Goal: Task Accomplishment & Management: Complete application form

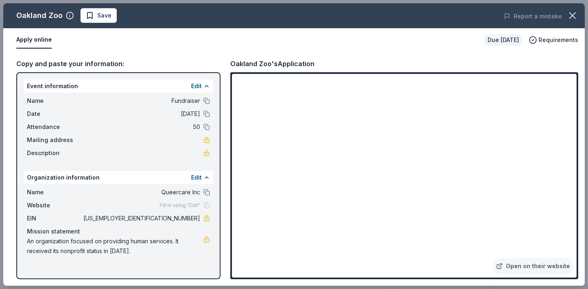
scroll to position [204, 0]
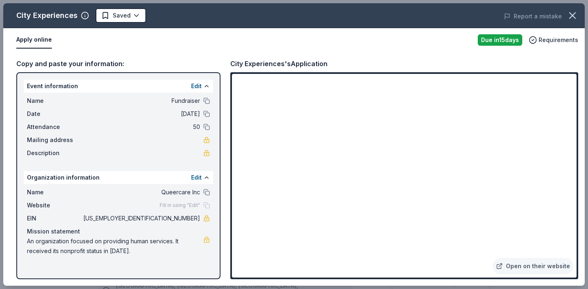
scroll to position [200, 0]
drag, startPoint x: 160, startPoint y: 215, endPoint x: 198, endPoint y: 217, distance: 38.8
click at [198, 217] on span "86-3782974" at bounding box center [141, 218] width 118 height 10
click at [192, 218] on span "86-3782974" at bounding box center [141, 218] width 118 height 10
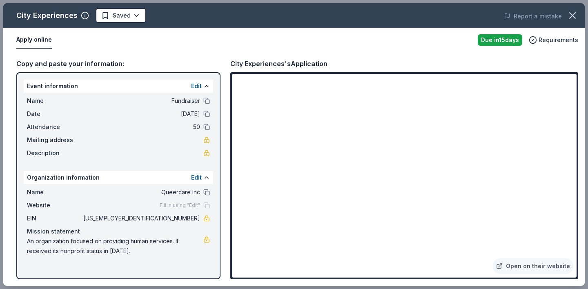
click at [192, 218] on span "86-3782974" at bounding box center [141, 218] width 118 height 10
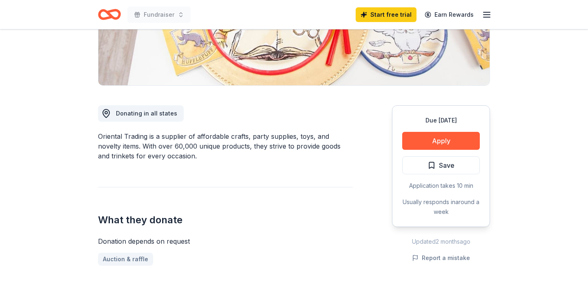
scroll to position [163, 0]
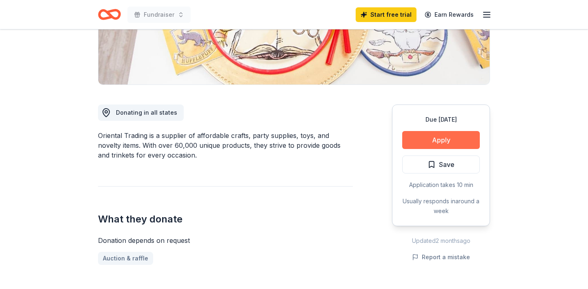
click at [431, 142] on button "Apply" at bounding box center [441, 140] width 78 height 18
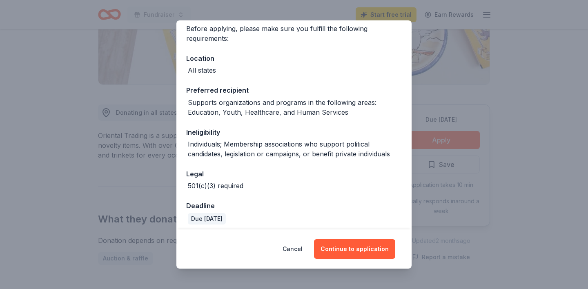
scroll to position [70, 0]
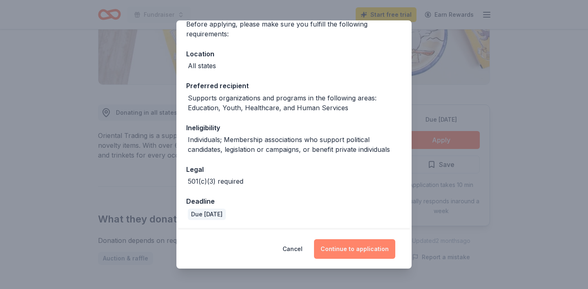
click at [362, 247] on button "Continue to application" at bounding box center [354, 249] width 81 height 20
